Goal: Task Accomplishment & Management: Complete application form

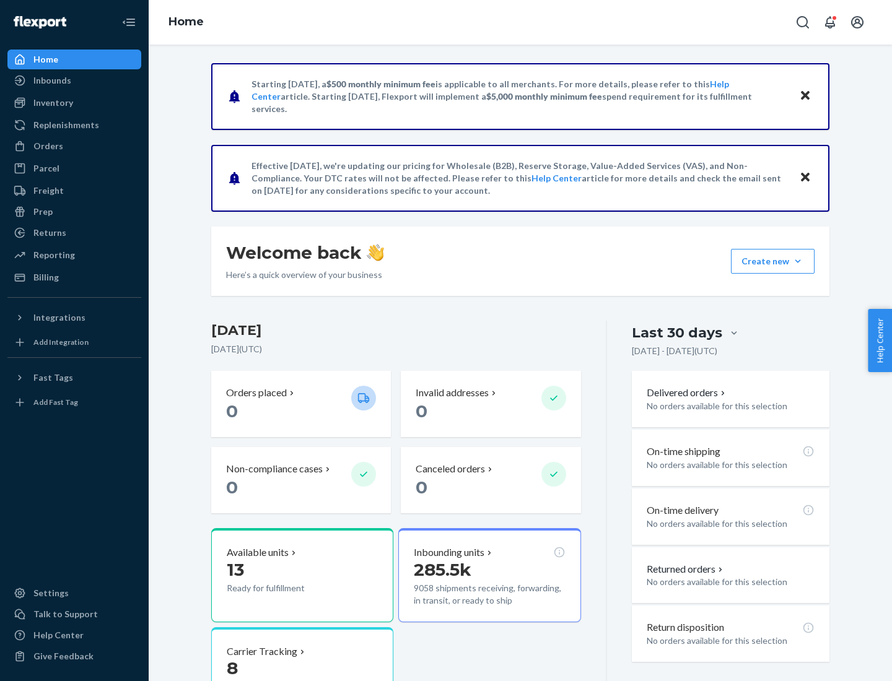
click at [797, 261] on button "Create new Create new inbound Create new order Create new product" at bounding box center [773, 261] width 84 height 25
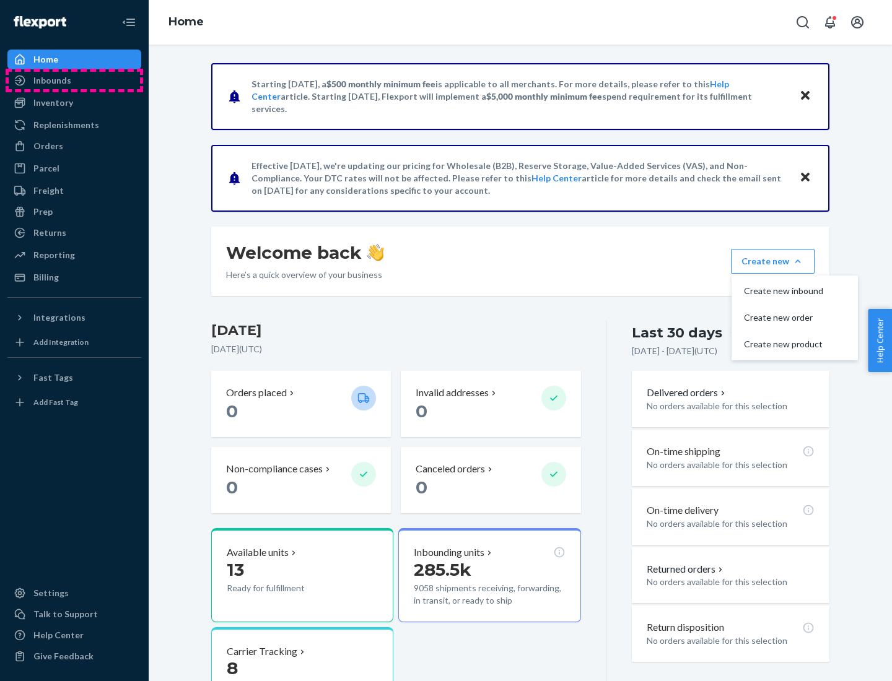
click at [74, 80] on div "Inbounds" at bounding box center [74, 80] width 131 height 17
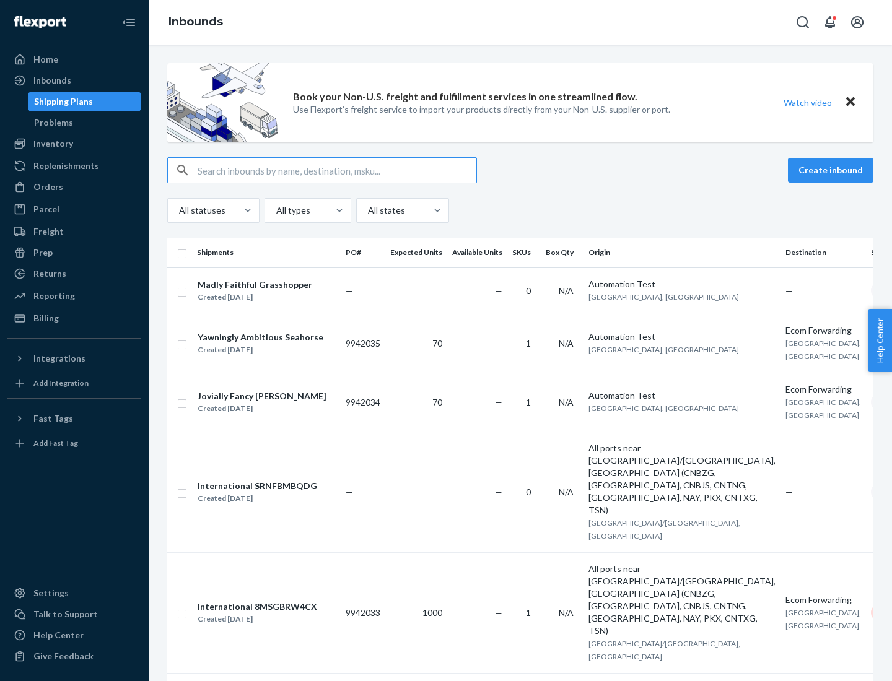
click at [832, 170] on button "Create inbound" at bounding box center [830, 170] width 85 height 25
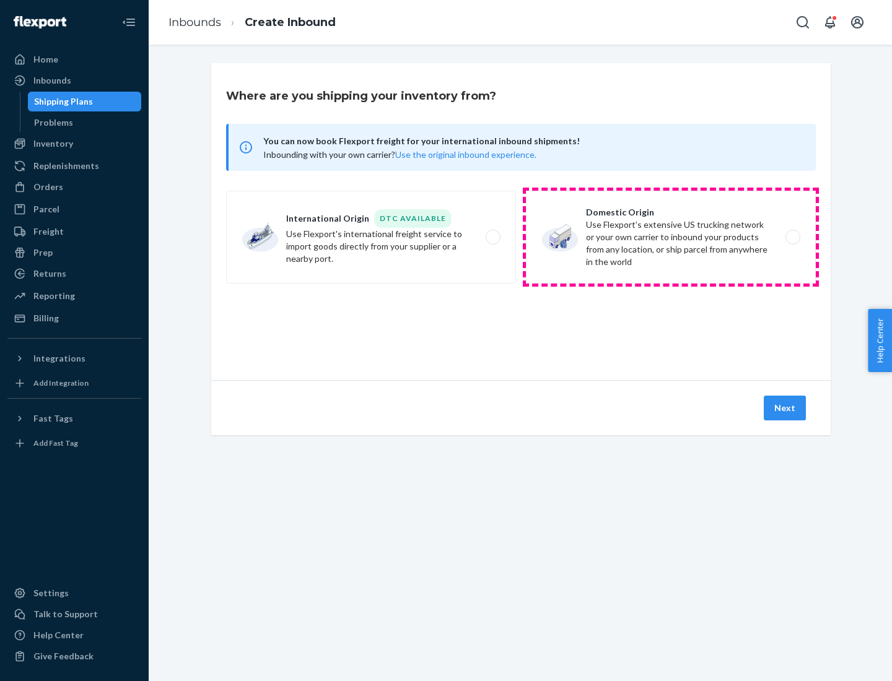
click at [671, 237] on label "Domestic Origin Use Flexport’s extensive US trucking network or your own carrie…" at bounding box center [671, 237] width 290 height 93
click at [792, 237] on input "Domestic Origin Use Flexport’s extensive US trucking network or your own carrie…" at bounding box center [796, 237] width 8 height 8
radio input "true"
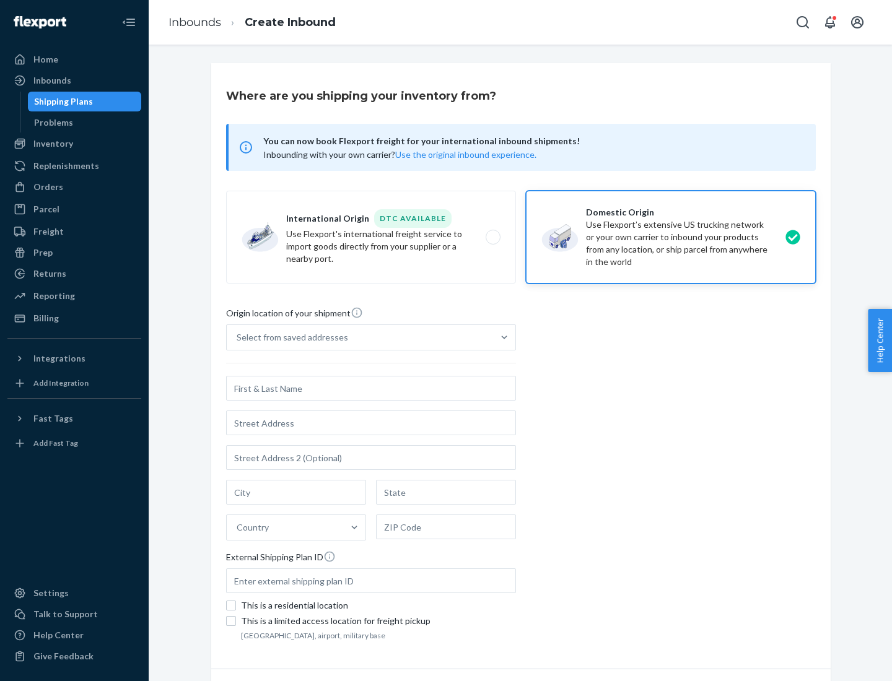
click at [360, 337] on div "Select from saved addresses" at bounding box center [360, 337] width 266 height 25
click at [238, 337] on input "Select from saved addresses" at bounding box center [237, 337] width 1 height 12
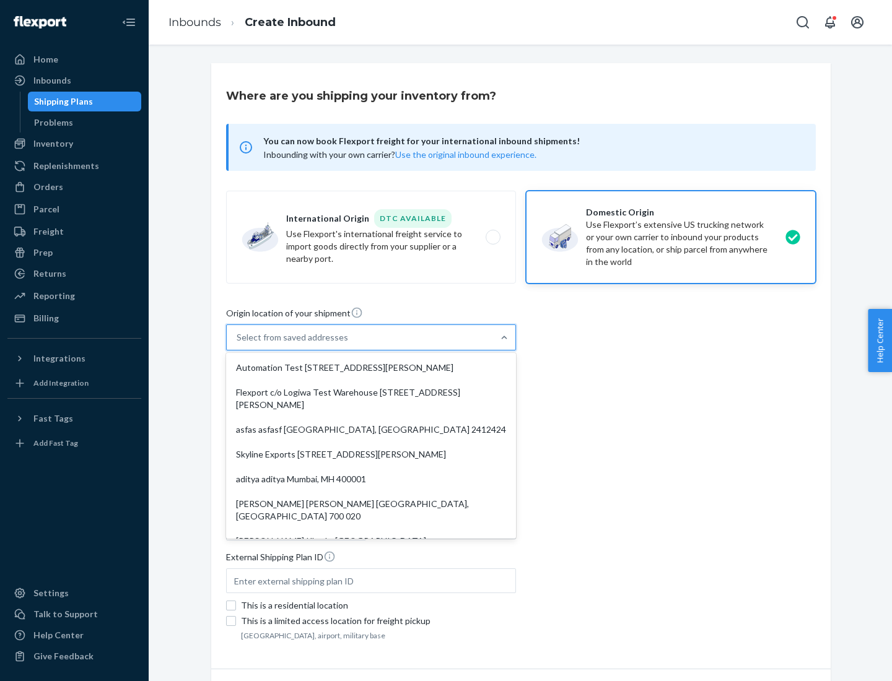
scroll to position [5, 0]
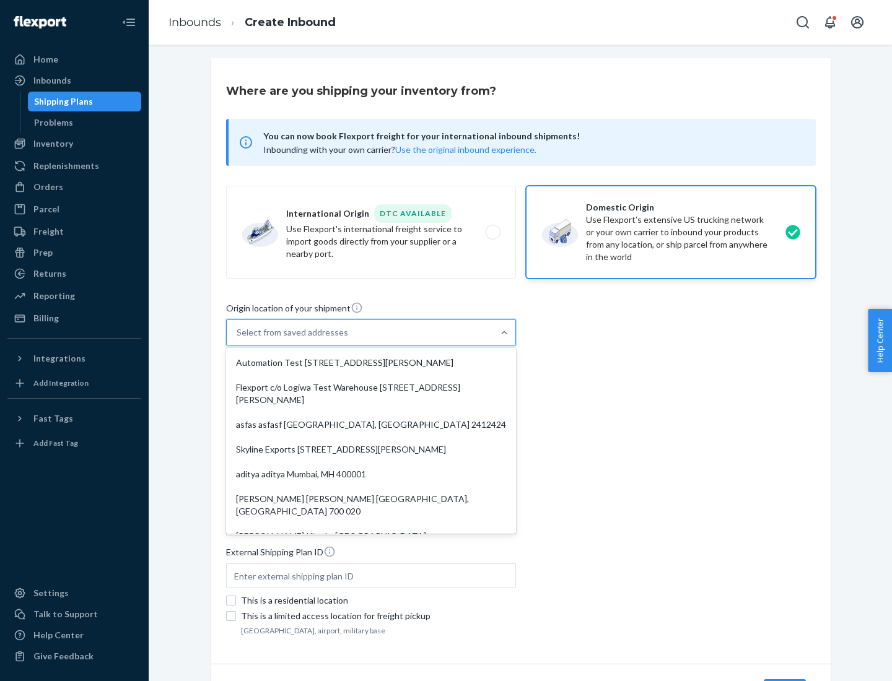
click at [371, 363] on div "Automation Test [STREET_ADDRESS][PERSON_NAME]" at bounding box center [370, 362] width 285 height 25
click at [238, 339] on input "option Automation Test [STREET_ADDRESS][PERSON_NAME]. 9 results available. Use …" at bounding box center [237, 332] width 1 height 12
type input "Automation Test"
type input "9th Floor"
type input "[GEOGRAPHIC_DATA]"
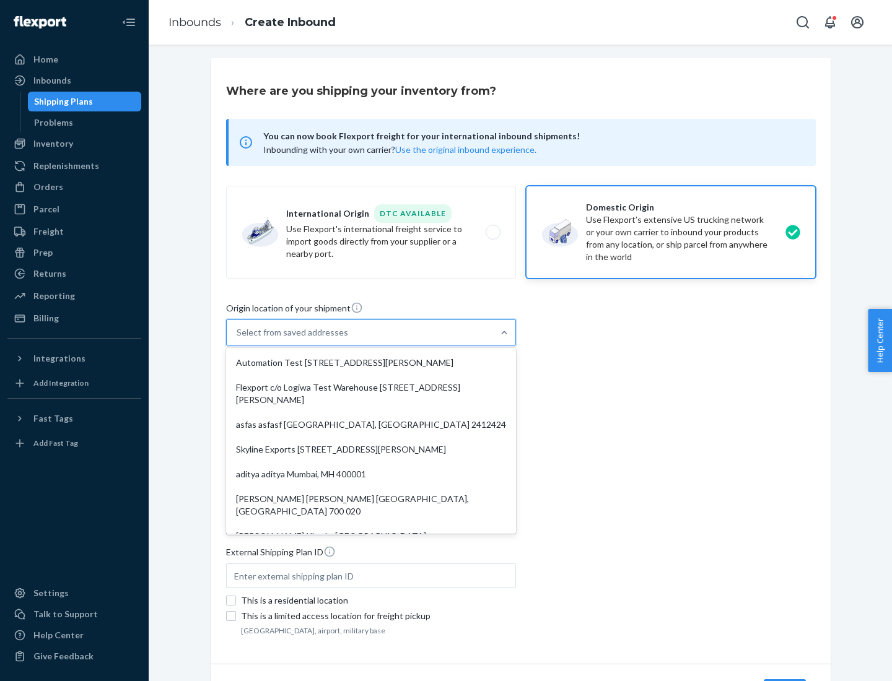
type input "CA"
type input "94104"
type input "[STREET_ADDRESS][PERSON_NAME]"
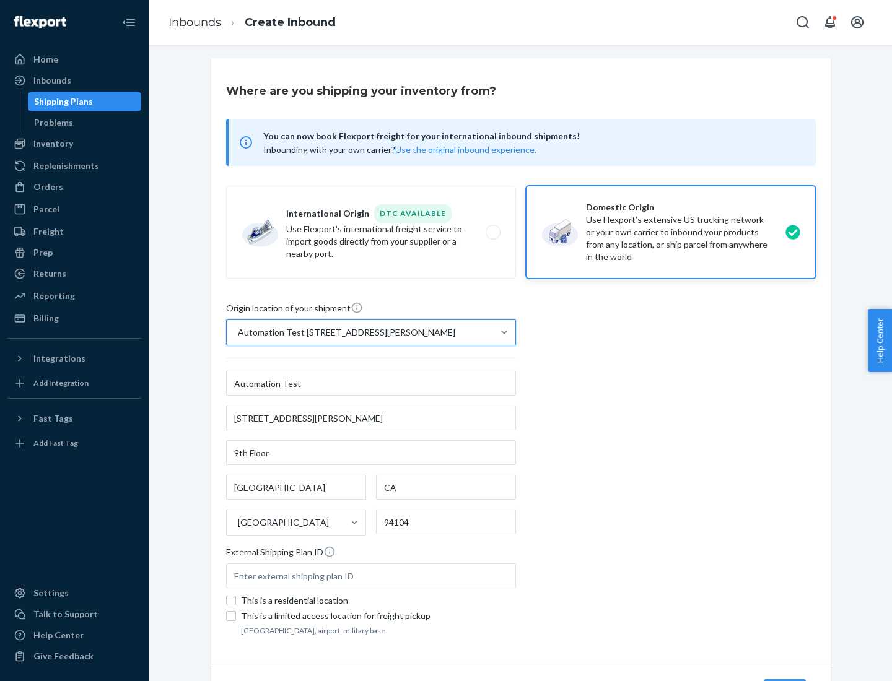
scroll to position [72, 0]
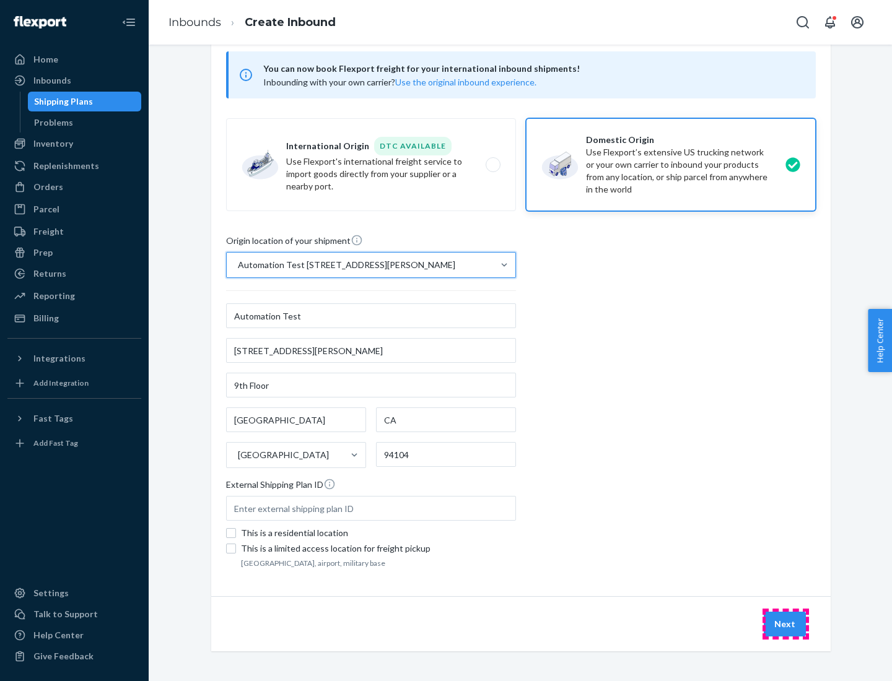
click at [785, 624] on button "Next" at bounding box center [784, 624] width 42 height 25
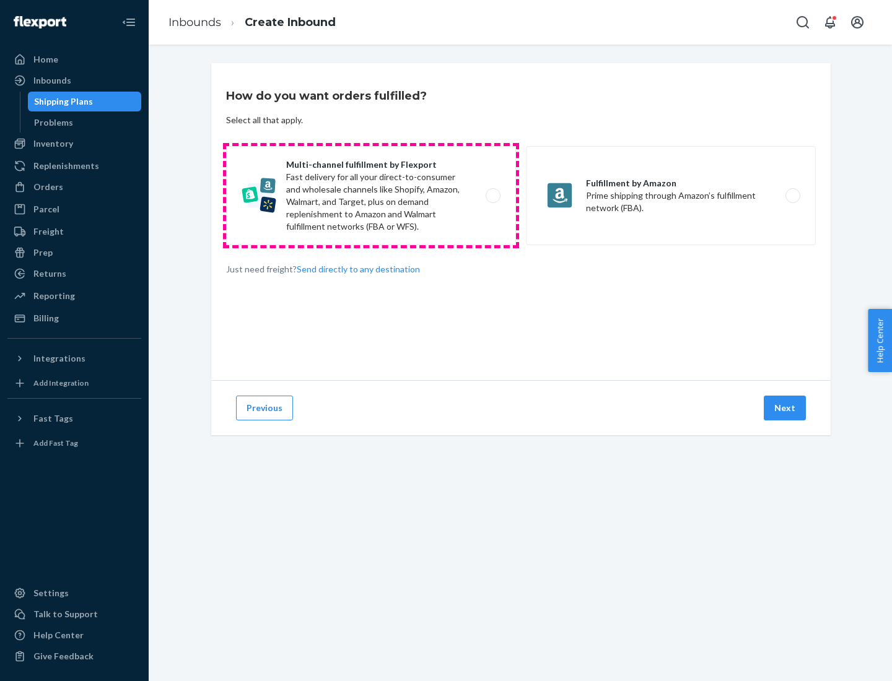
click at [371, 196] on label "Multi-channel fulfillment by Flexport Fast delivery for all your direct-to-cons…" at bounding box center [371, 195] width 290 height 99
click at [492, 196] on input "Multi-channel fulfillment by Flexport Fast delivery for all your direct-to-cons…" at bounding box center [496, 196] width 8 height 8
radio input "true"
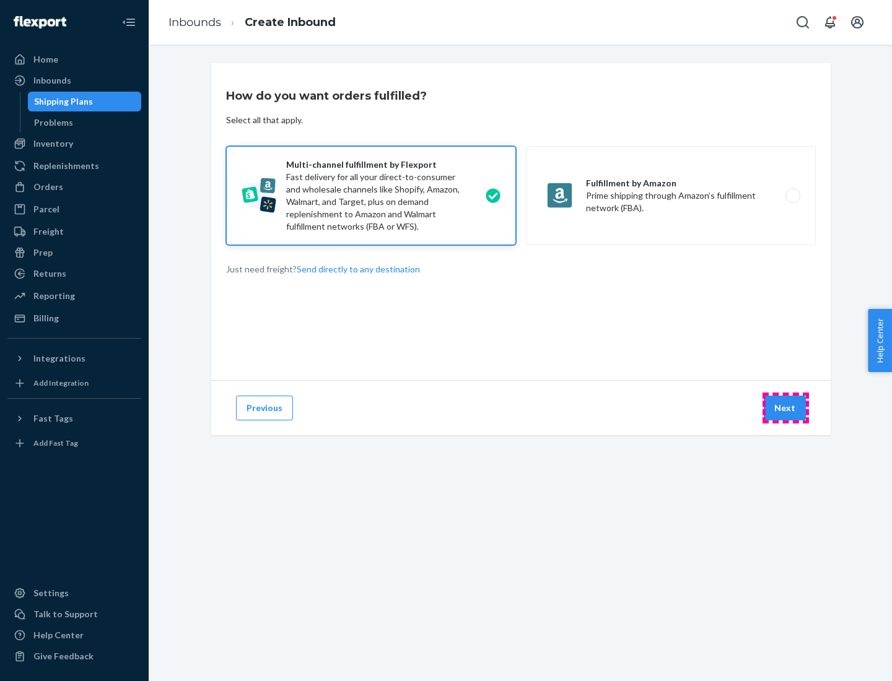
click at [785, 408] on button "Next" at bounding box center [784, 408] width 42 height 25
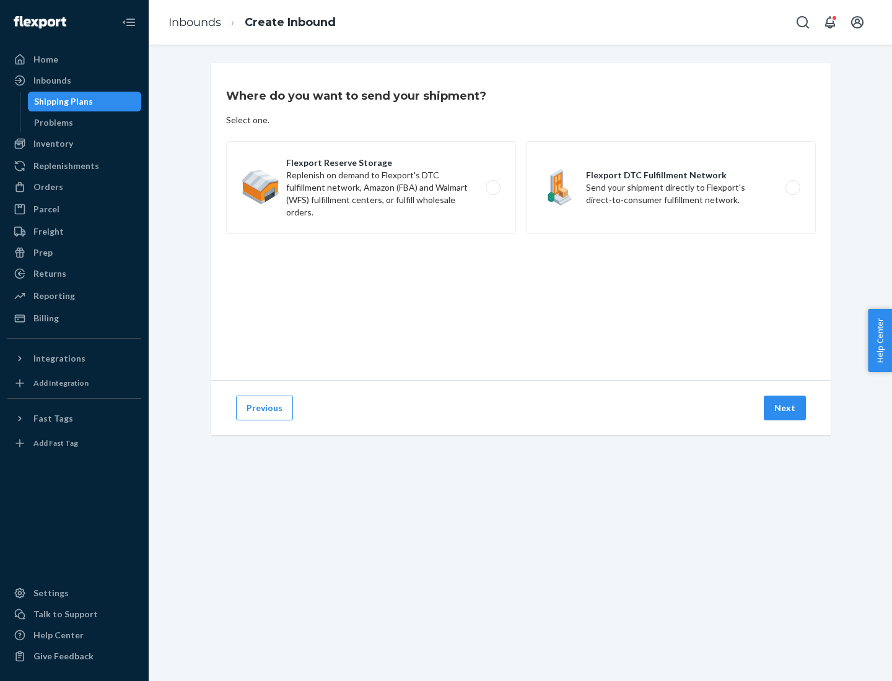
click at [671, 188] on label "Flexport DTC Fulfillment Network Send your shipment directly to Flexport's dire…" at bounding box center [671, 187] width 290 height 93
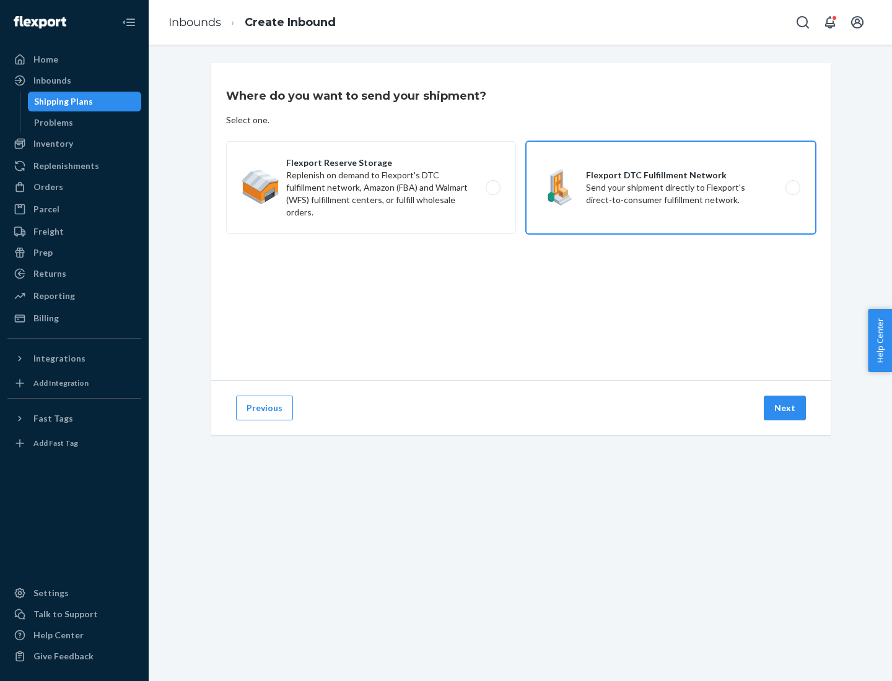
click at [792, 188] on input "Flexport DTC Fulfillment Network Send your shipment directly to Flexport's dire…" at bounding box center [796, 188] width 8 height 8
radio input "true"
click at [785, 408] on button "Next" at bounding box center [784, 408] width 42 height 25
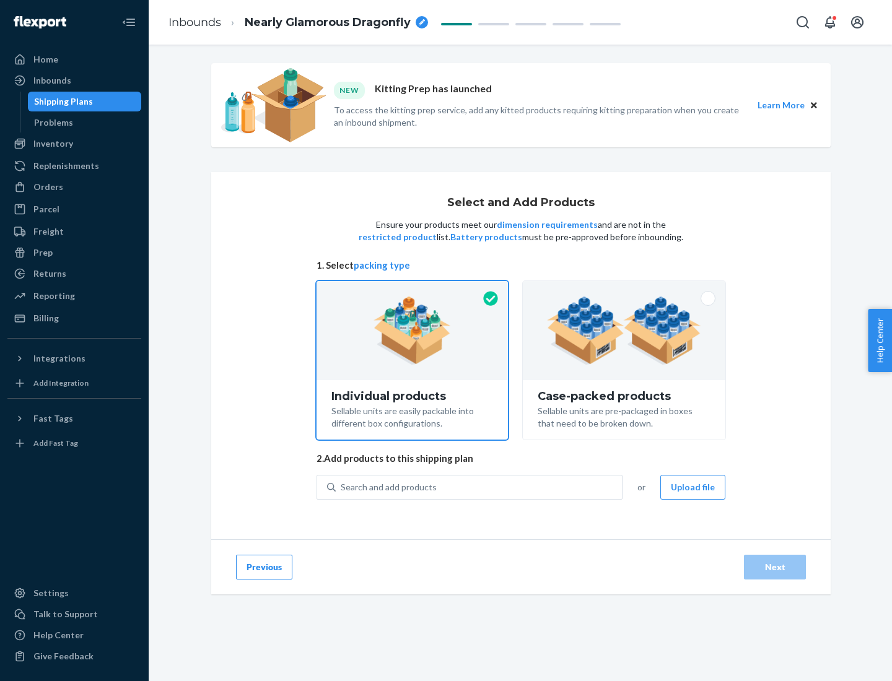
click at [624, 331] on img at bounding box center [624, 331] width 154 height 68
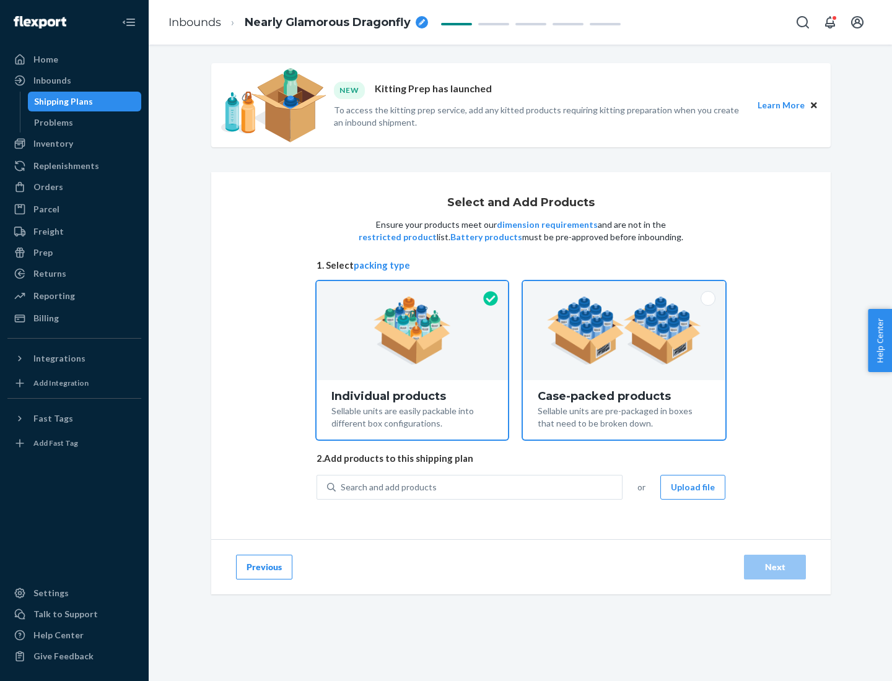
click at [624, 289] on input "Case-packed products Sellable units are pre-packaged in boxes that need to be b…" at bounding box center [624, 285] width 8 height 8
radio input "true"
radio input "false"
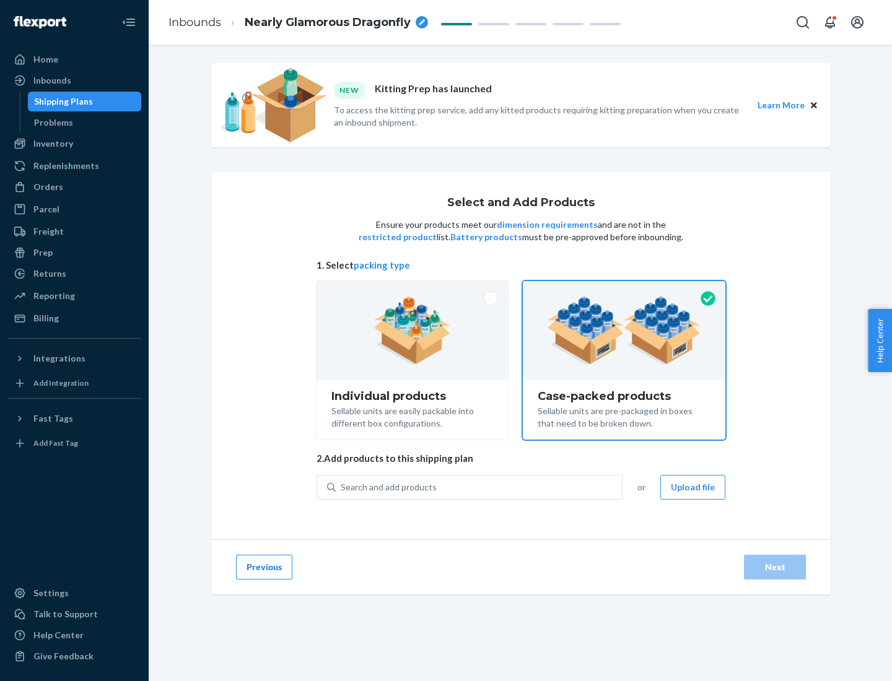
click at [479, 487] on div "Search and add products" at bounding box center [479, 487] width 286 height 22
click at [342, 487] on input "Search and add products" at bounding box center [341, 487] width 1 height 12
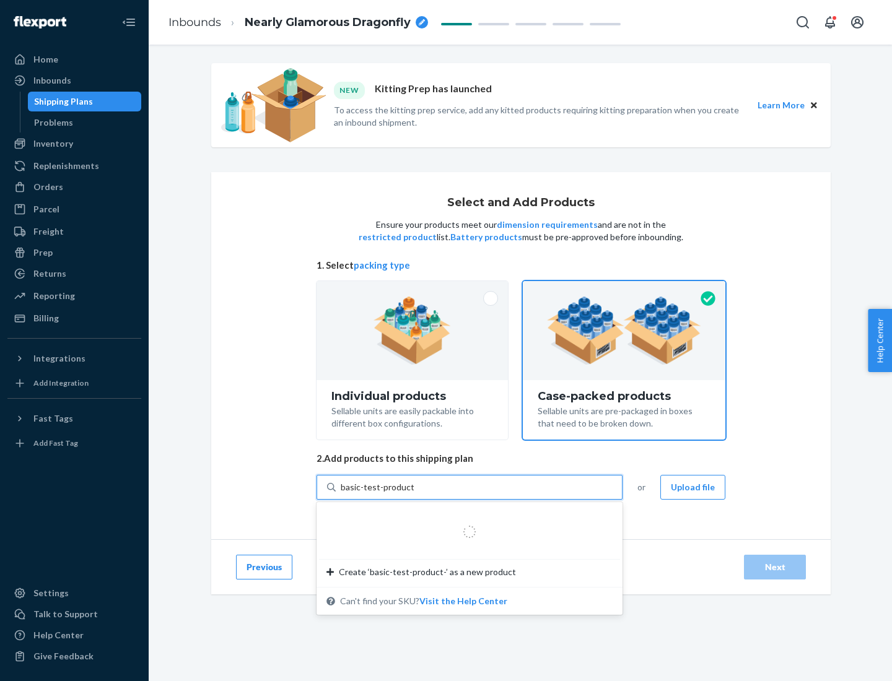
type input "basic-test-product-1"
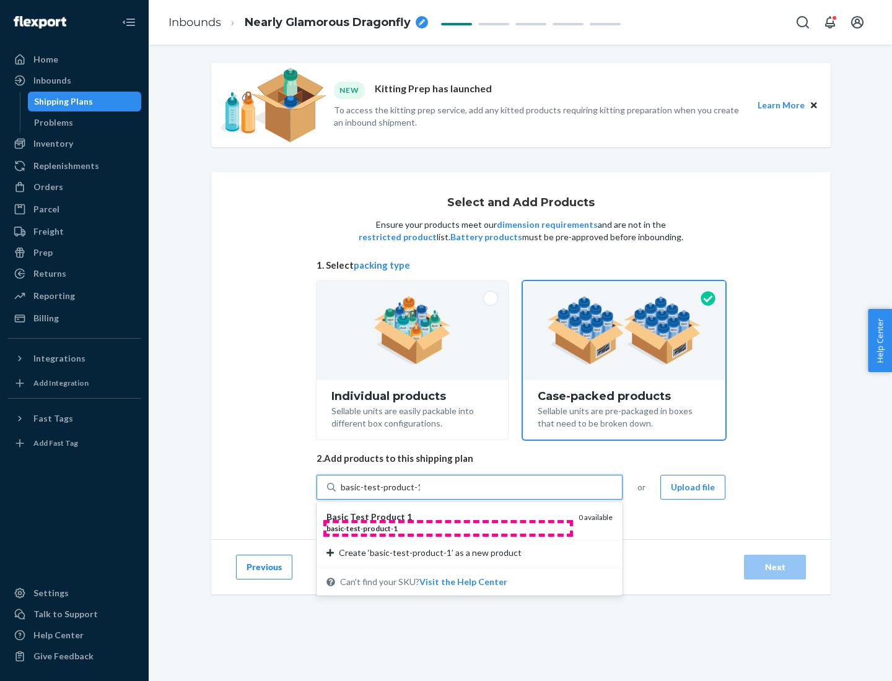
click at [448, 528] on div "basic - test - product - 1" at bounding box center [447, 528] width 242 height 11
click at [420, 493] on input "basic-test-product-1" at bounding box center [380, 487] width 79 height 12
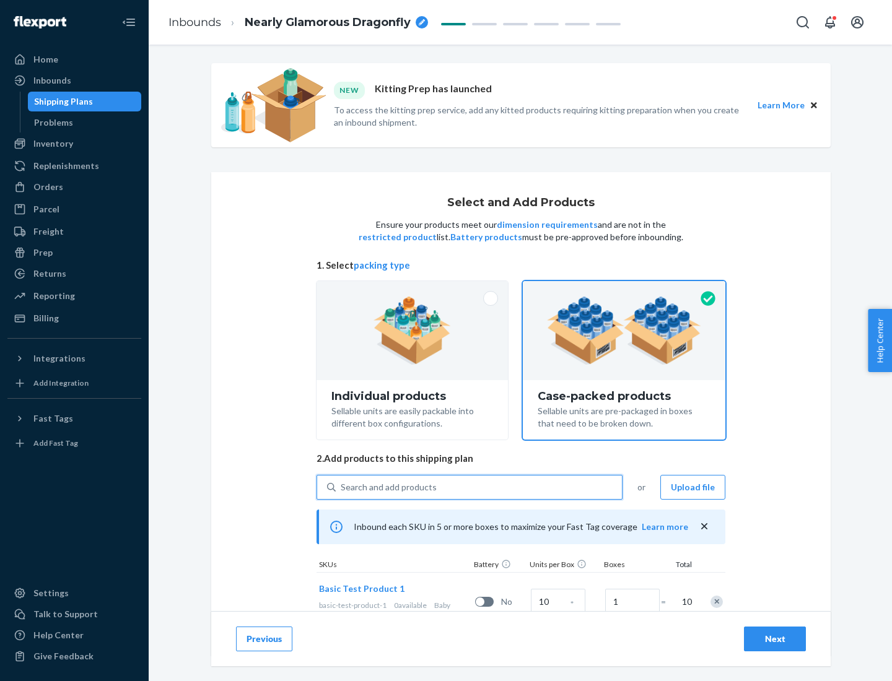
scroll to position [45, 0]
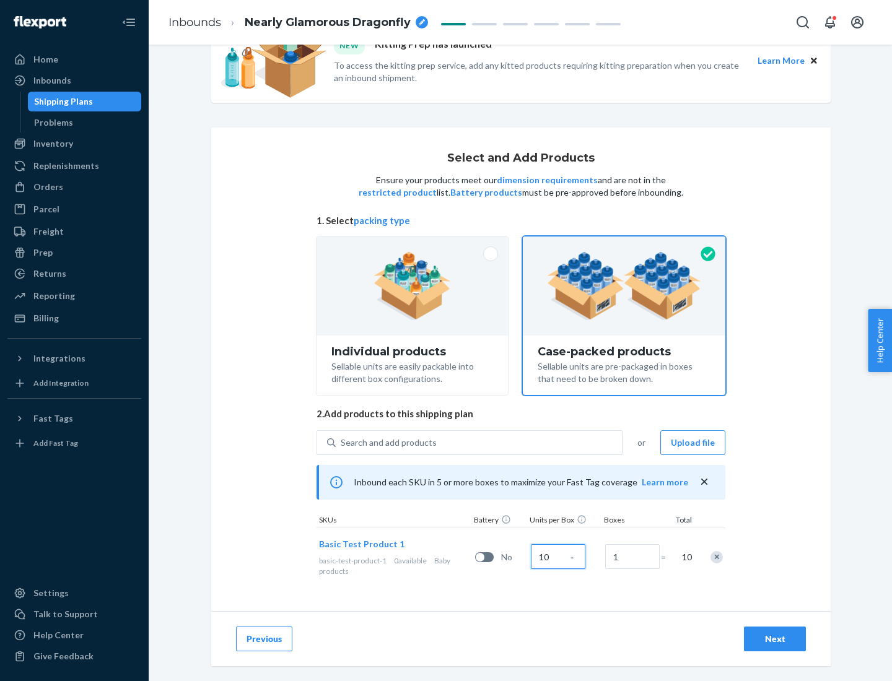
type input "10"
type input "7"
click at [775, 639] on div "Next" at bounding box center [774, 639] width 41 height 12
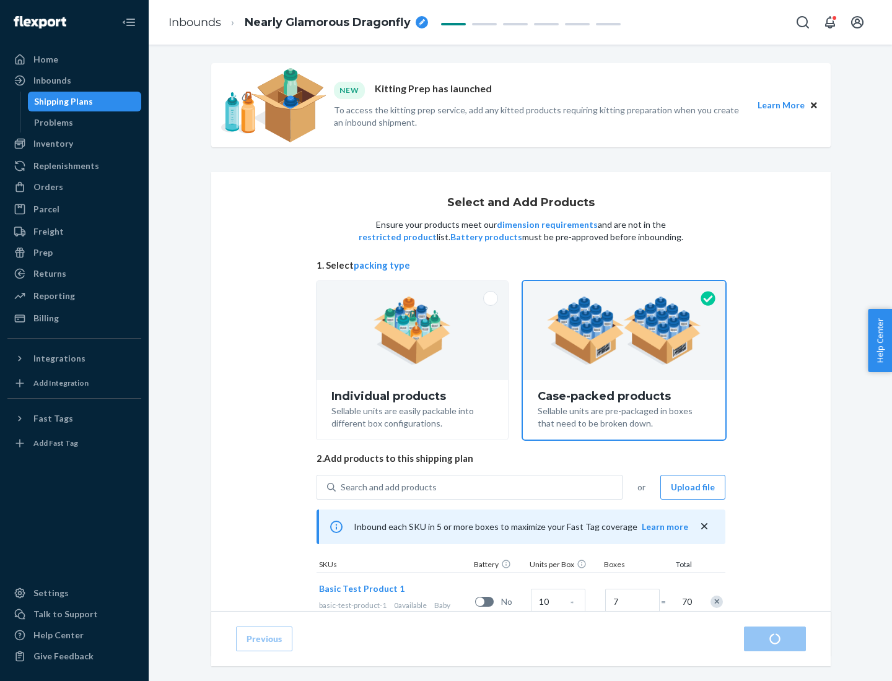
radio input "true"
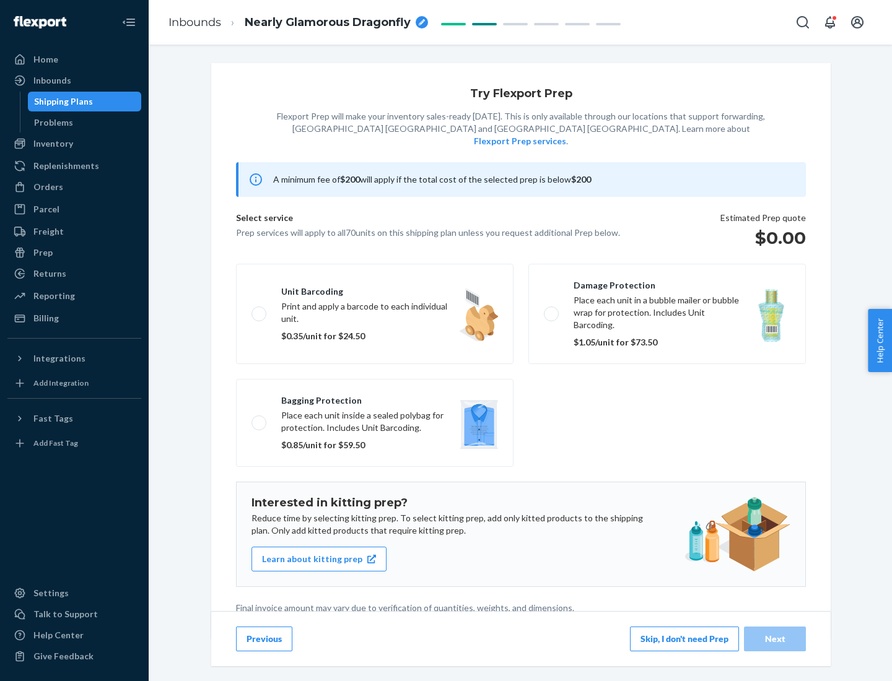
scroll to position [3, 0]
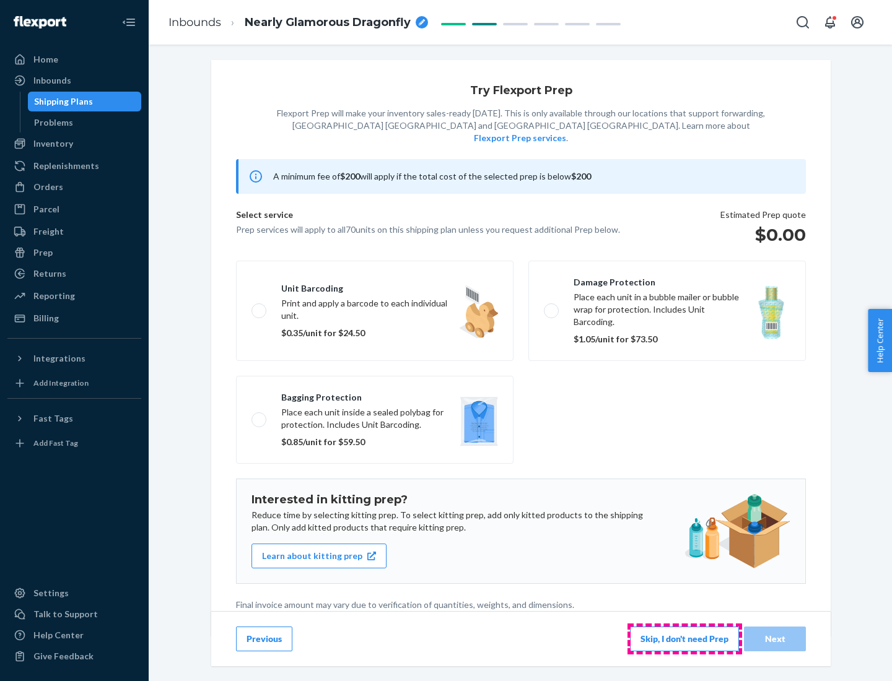
click at [684, 638] on button "Skip, I don't need Prep" at bounding box center [684, 639] width 109 height 25
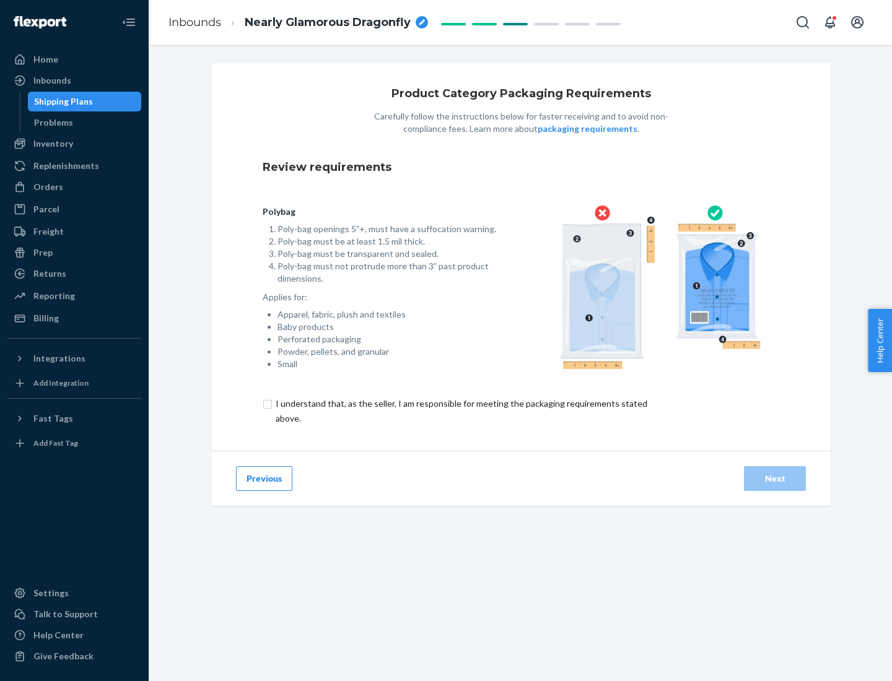
click at [460, 410] on input "checkbox" at bounding box center [469, 411] width 412 height 30
checkbox input "true"
click at [775, 478] on div "Next" at bounding box center [774, 478] width 41 height 12
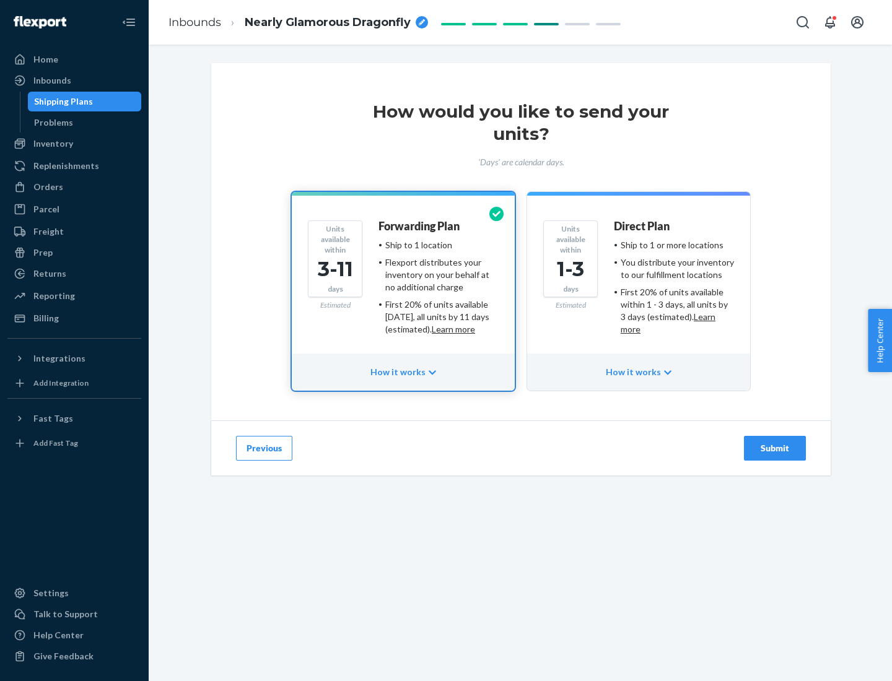
click at [638, 282] on ul "Ship to 1 or more locations You distribute your inventory to our fulfillment lo…" at bounding box center [674, 287] width 120 height 97
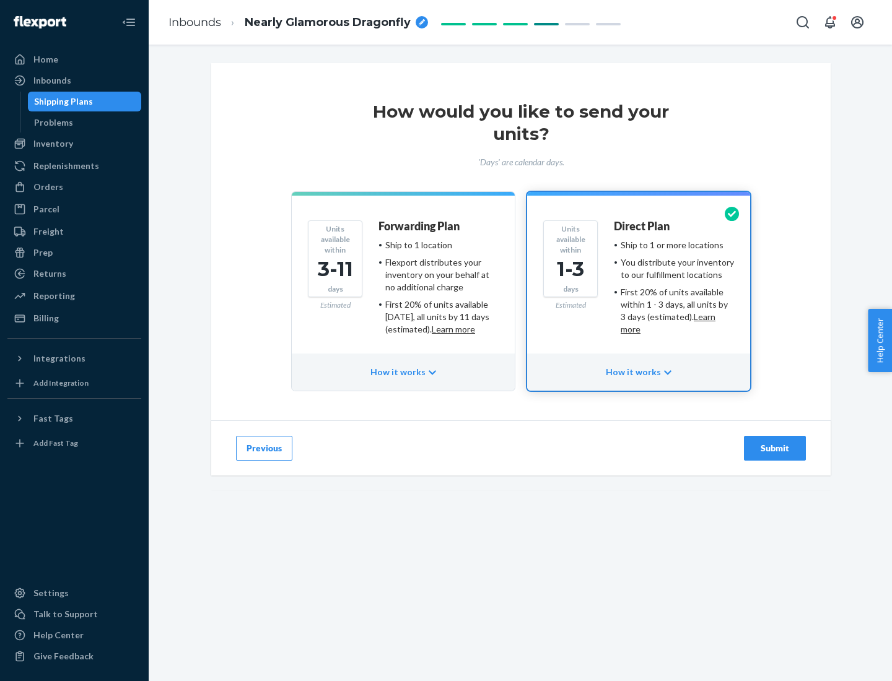
click at [775, 448] on div "Submit" at bounding box center [774, 448] width 41 height 12
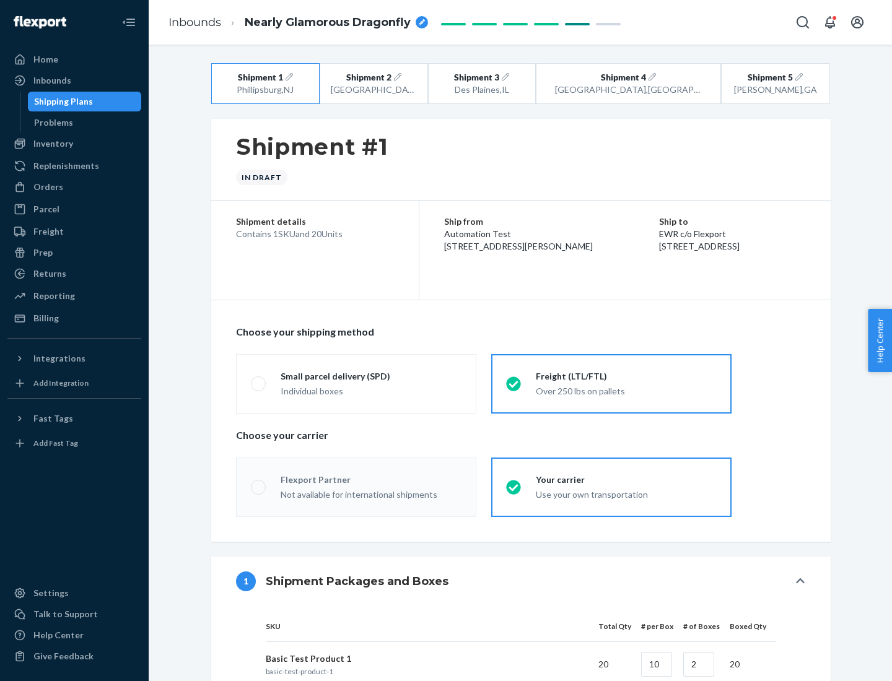
radio input "true"
radio input "false"
radio input "true"
radio input "false"
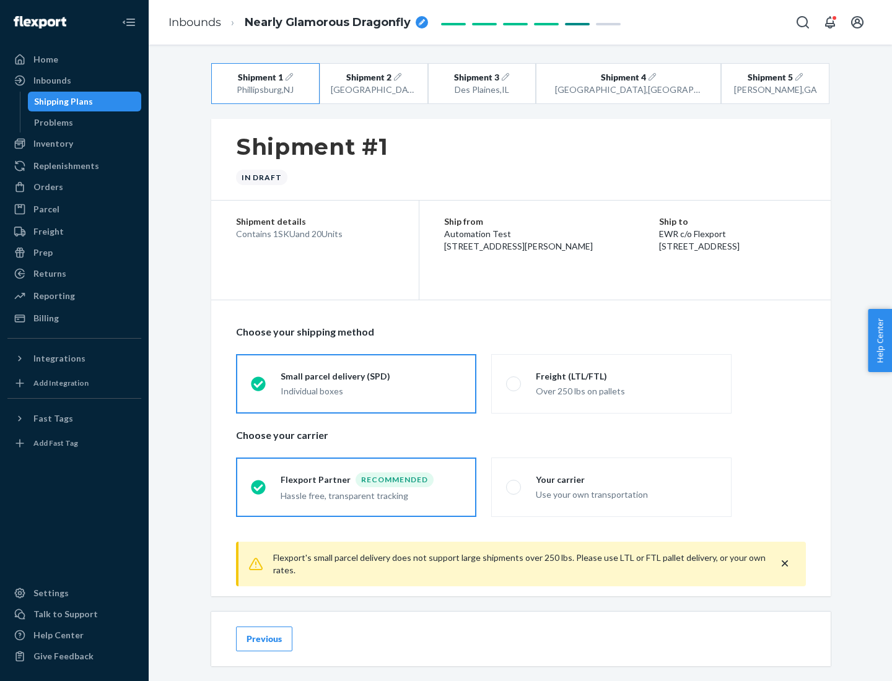
scroll to position [14, 0]
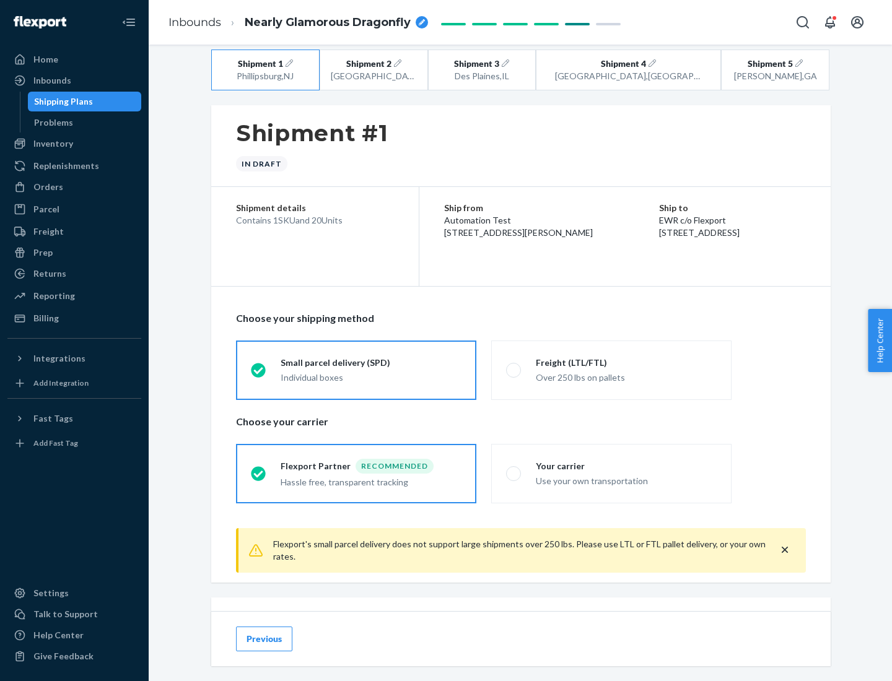
click at [626, 362] on div "Freight (LTL/FTL)" at bounding box center [626, 363] width 181 height 12
click at [514, 366] on input "Freight (LTL/FTL) Over 250 lbs on pallets" at bounding box center [510, 370] width 8 height 8
radio input "true"
radio input "false"
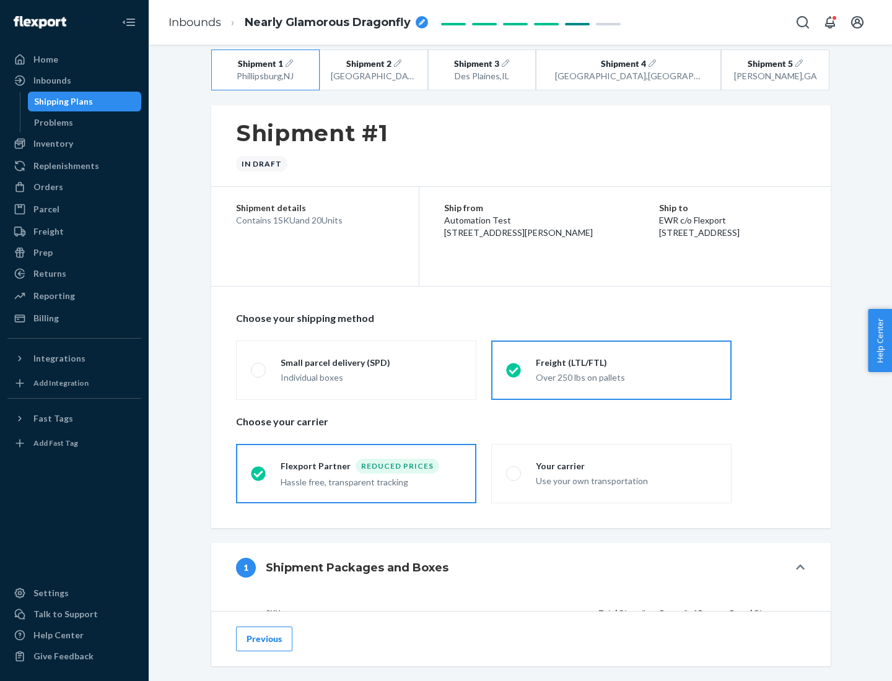
scroll to position [117, 0]
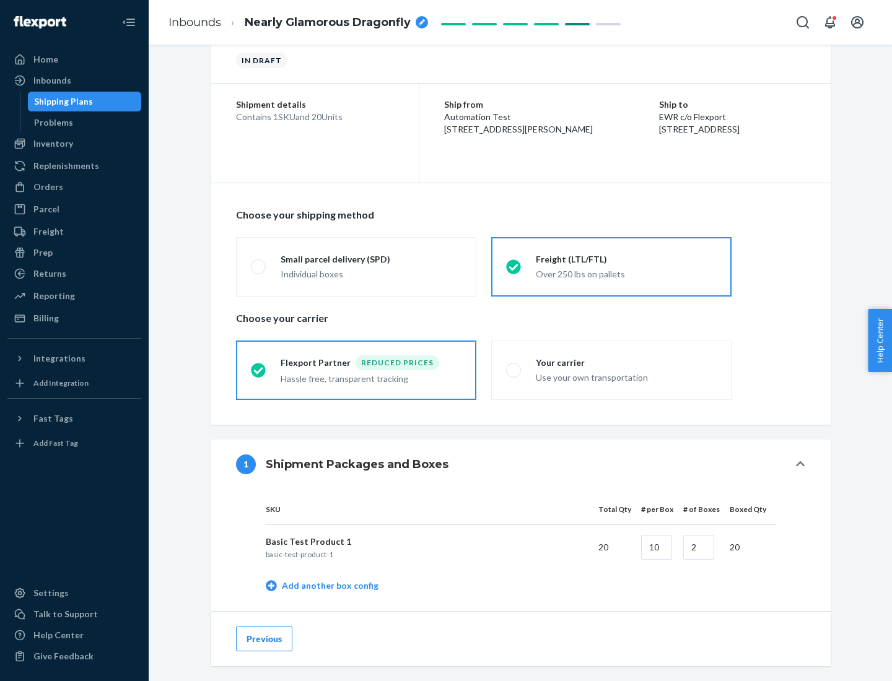
click at [626, 362] on div "Your carrier" at bounding box center [626, 363] width 181 height 12
click at [514, 366] on input "Your carrier Use your own transportation" at bounding box center [510, 370] width 8 height 8
radio input "true"
radio input "false"
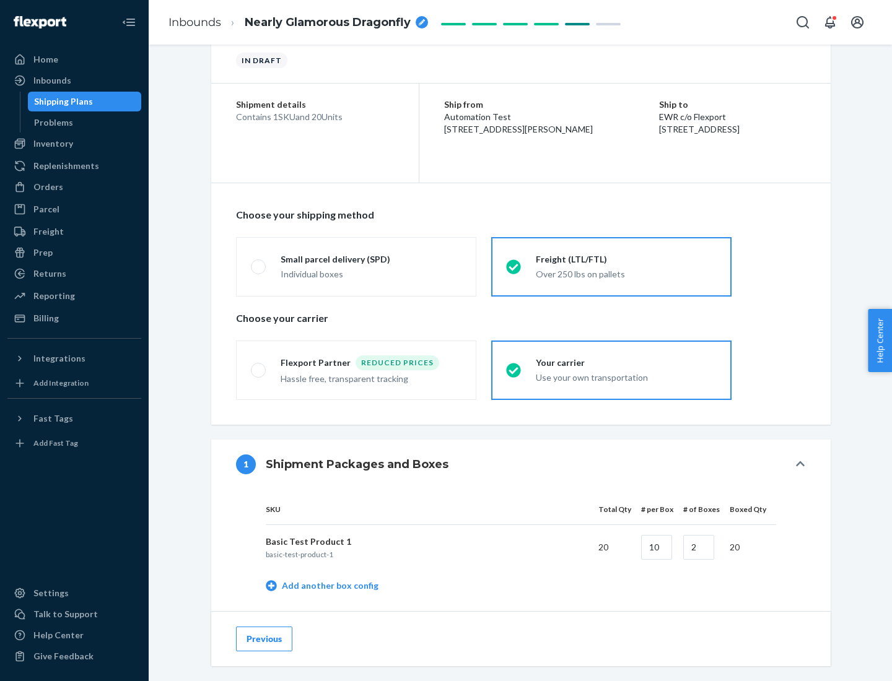
scroll to position [391, 0]
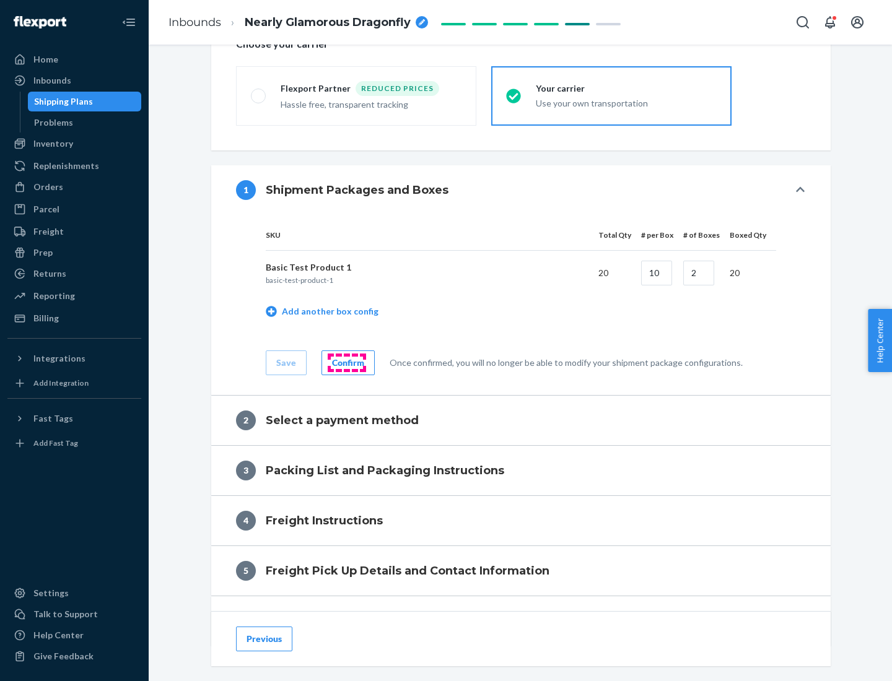
click at [346, 362] on div "Confirm" at bounding box center [348, 363] width 32 height 12
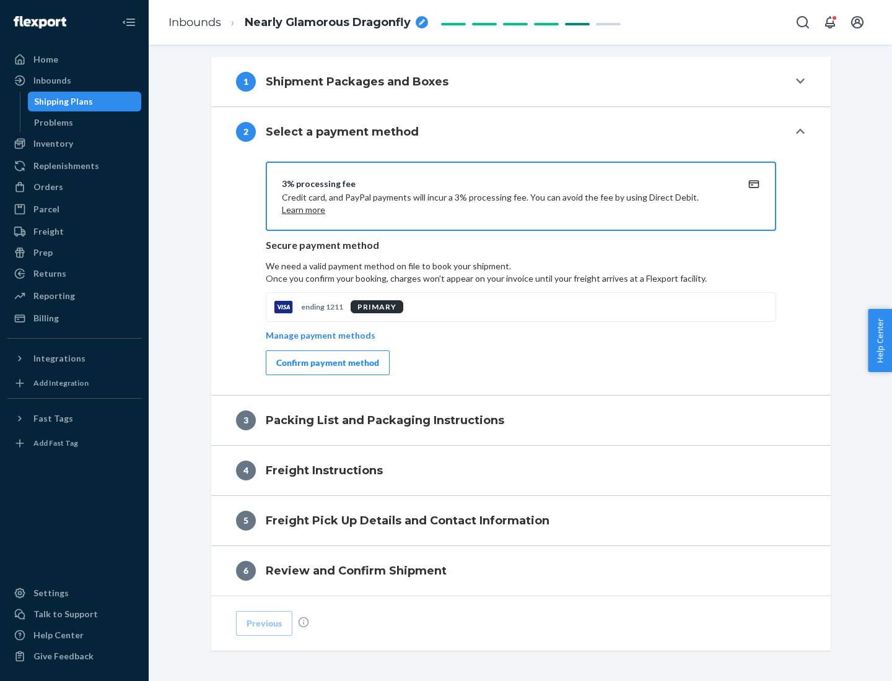
click at [326, 363] on div "Confirm payment method" at bounding box center [327, 363] width 103 height 12
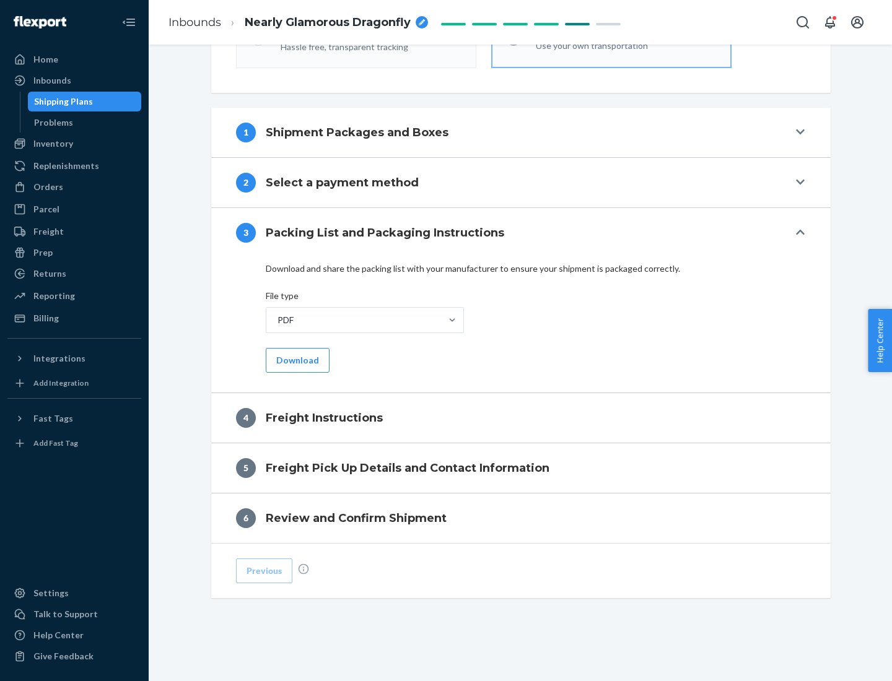
scroll to position [446, 0]
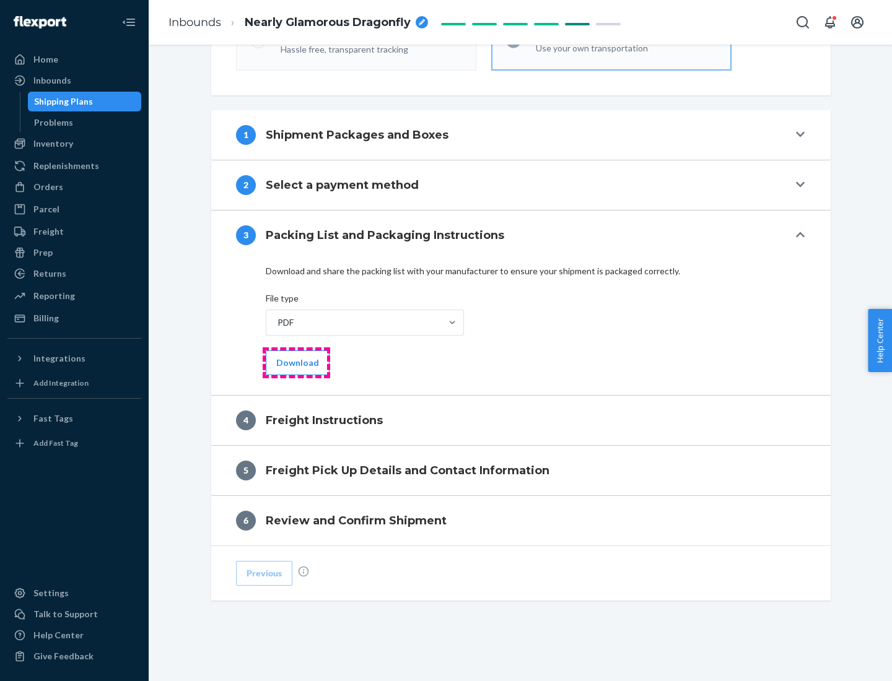
click at [296, 362] on button "Download" at bounding box center [298, 362] width 64 height 25
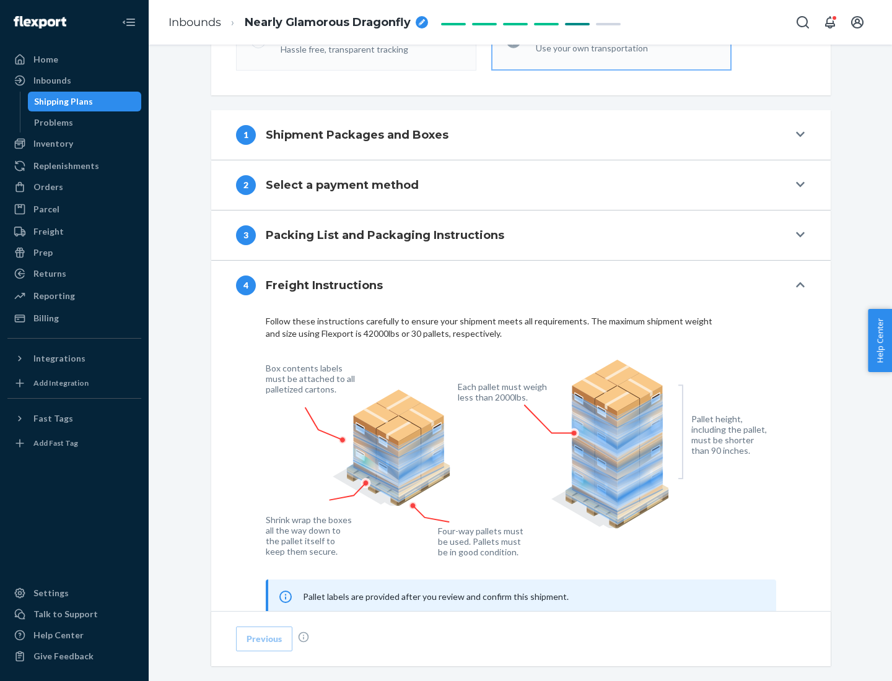
scroll to position [749, 0]
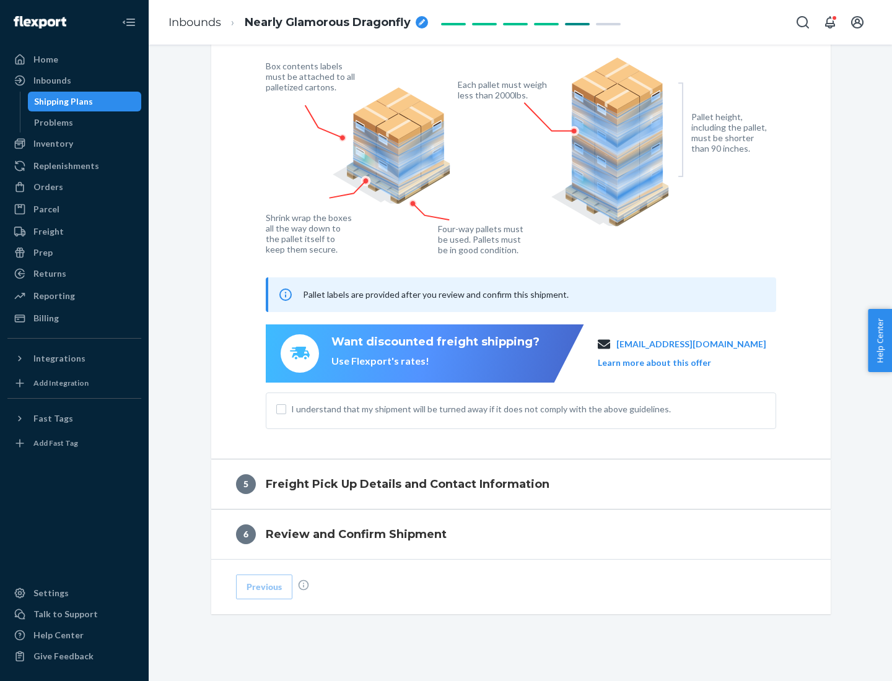
click at [669, 362] on button "Learn more about this offer" at bounding box center [653, 363] width 113 height 12
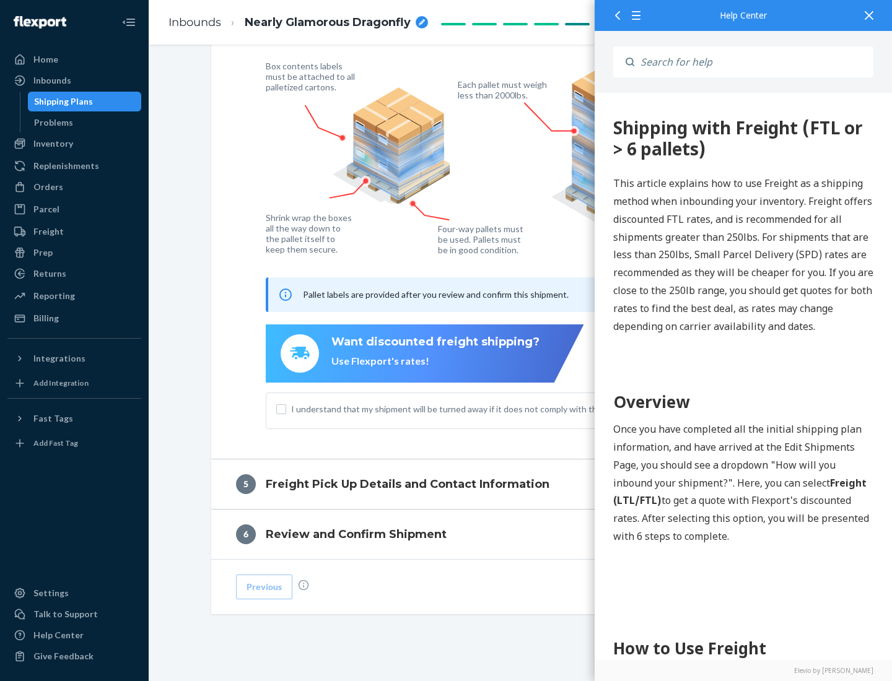
scroll to position [0, 0]
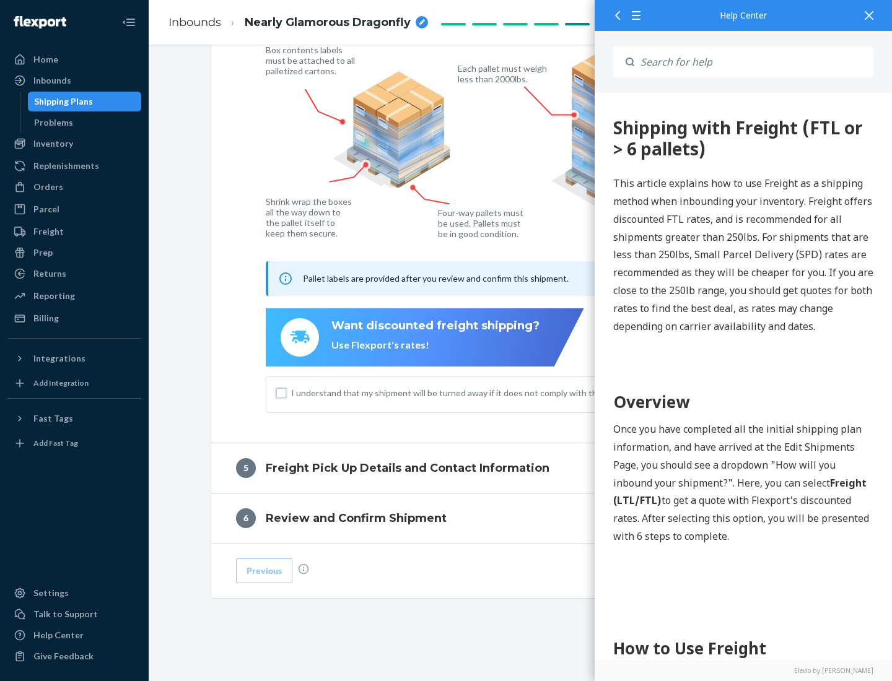
click at [281, 393] on input "I understand that my shipment will be turned away if it does not comply with th…" at bounding box center [281, 393] width 10 height 10
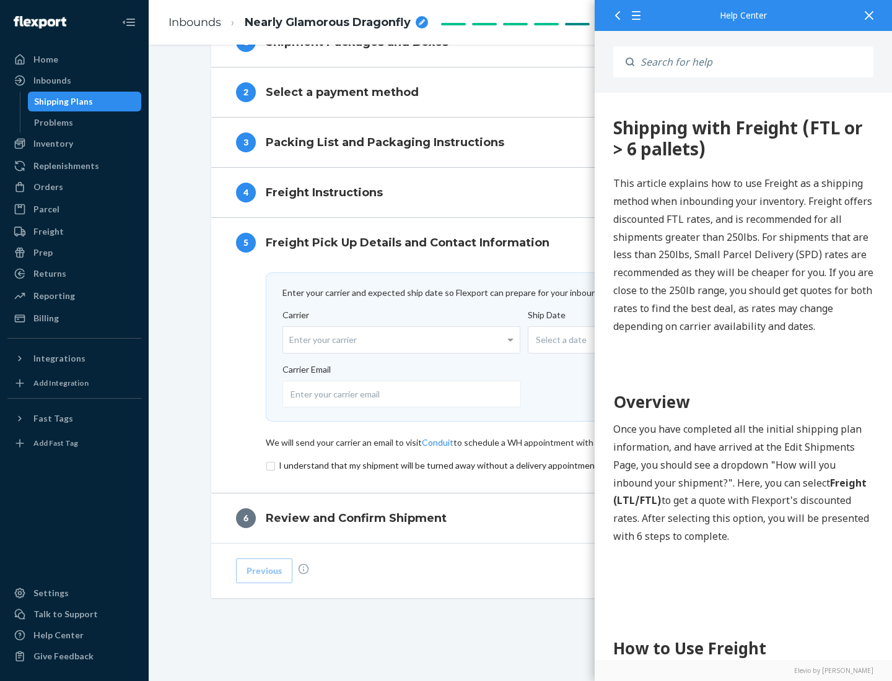
click at [521, 465] on input "checkbox" at bounding box center [521, 465] width 510 height 15
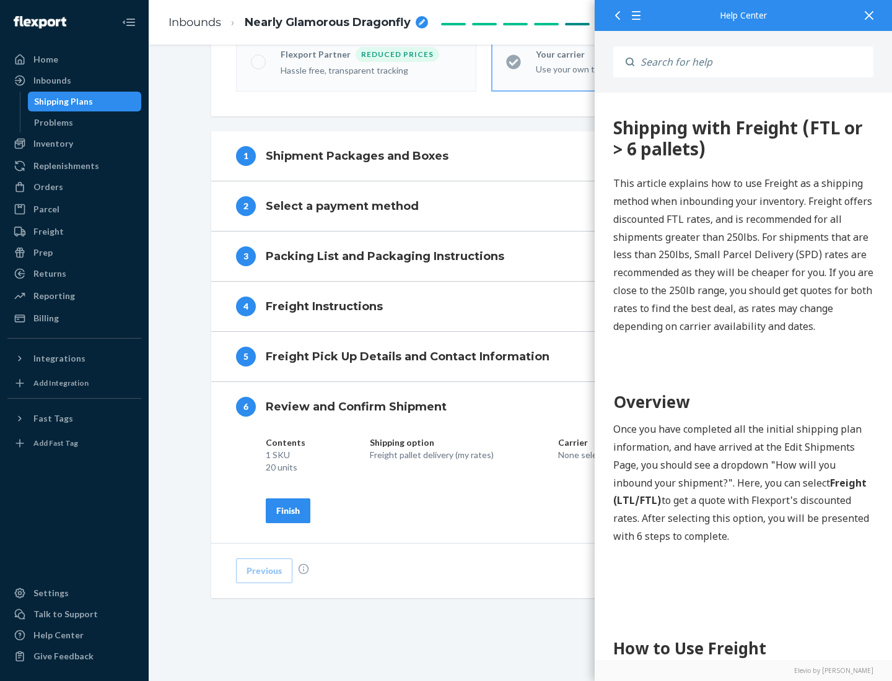
scroll to position [425, 0]
click at [288, 510] on div "Finish" at bounding box center [288, 511] width 24 height 12
